Goal: Task Accomplishment & Management: Use online tool/utility

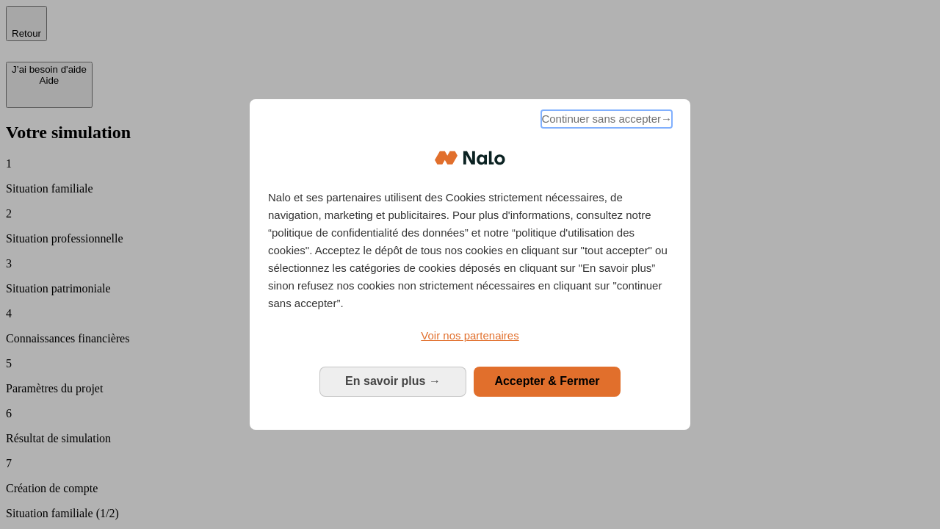
click at [605, 121] on span "Continuer sans accepter →" at bounding box center [606, 119] width 131 height 18
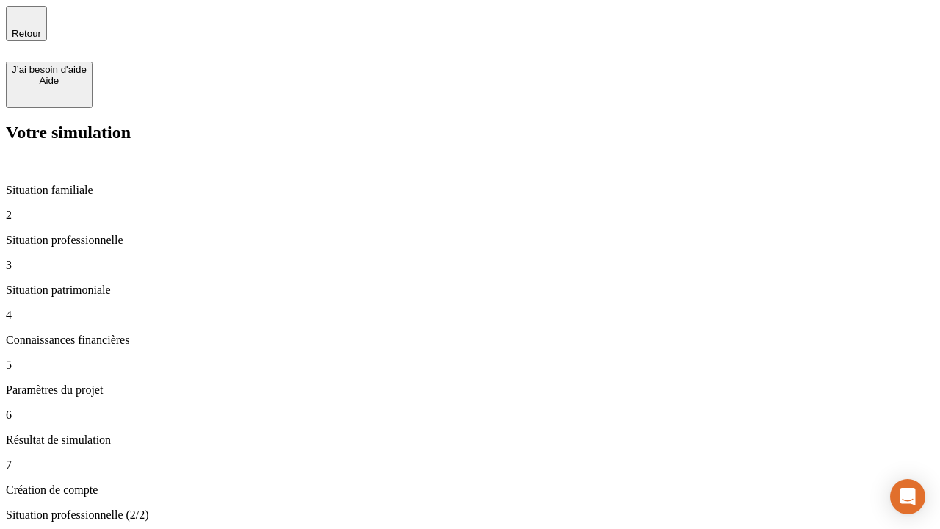
type input "30 000"
type input "0"
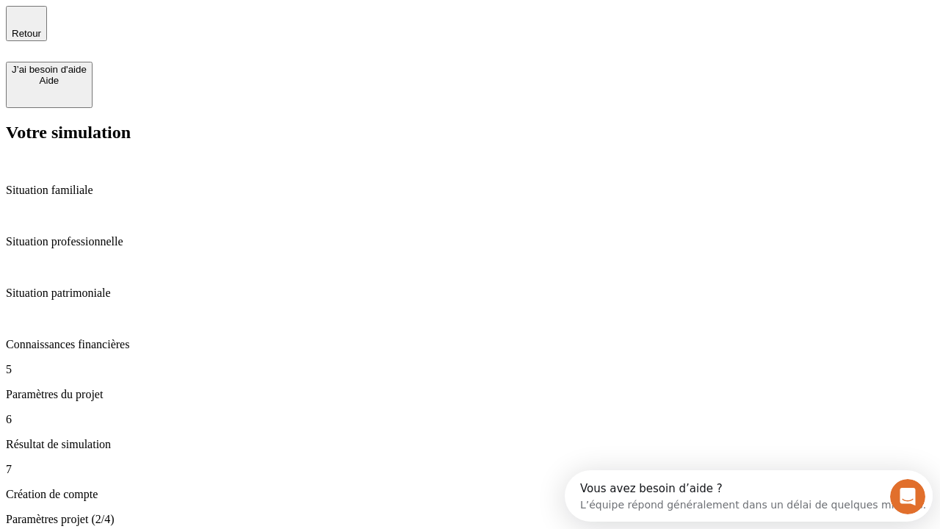
type input "40"
type input "64"
type input "200 000"
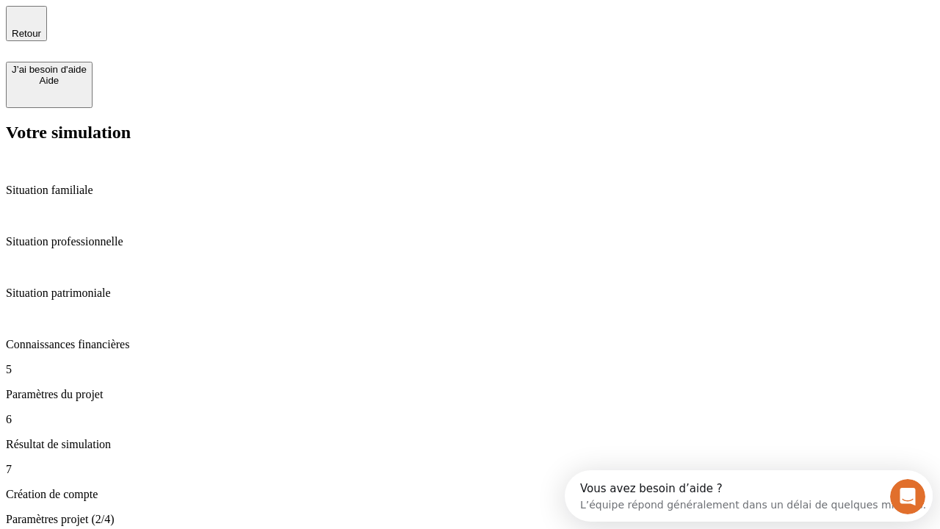
type input "640"
